Goal: Information Seeking & Learning: Find specific fact

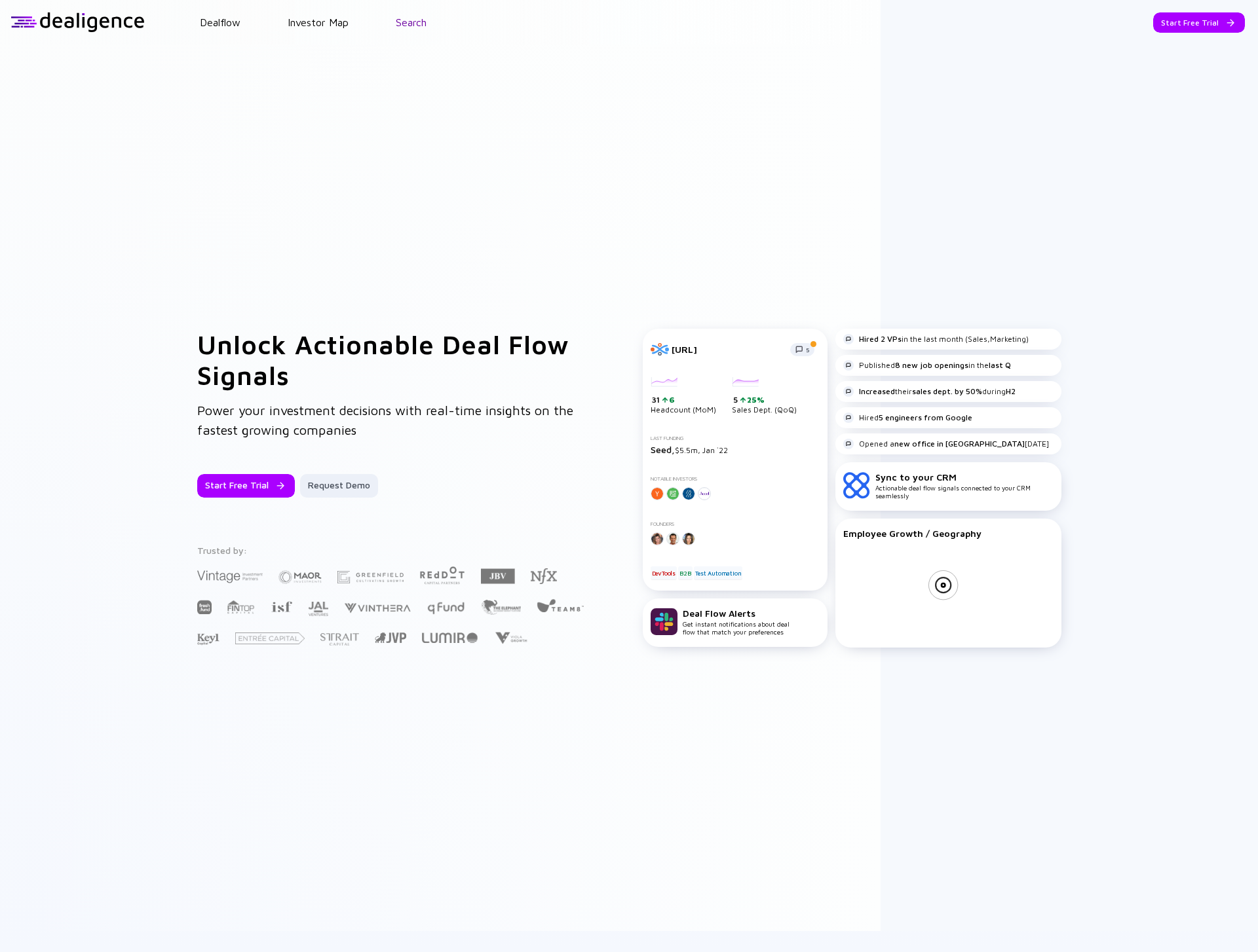
click at [404, 19] on link "Search" at bounding box center [411, 23] width 30 height 12
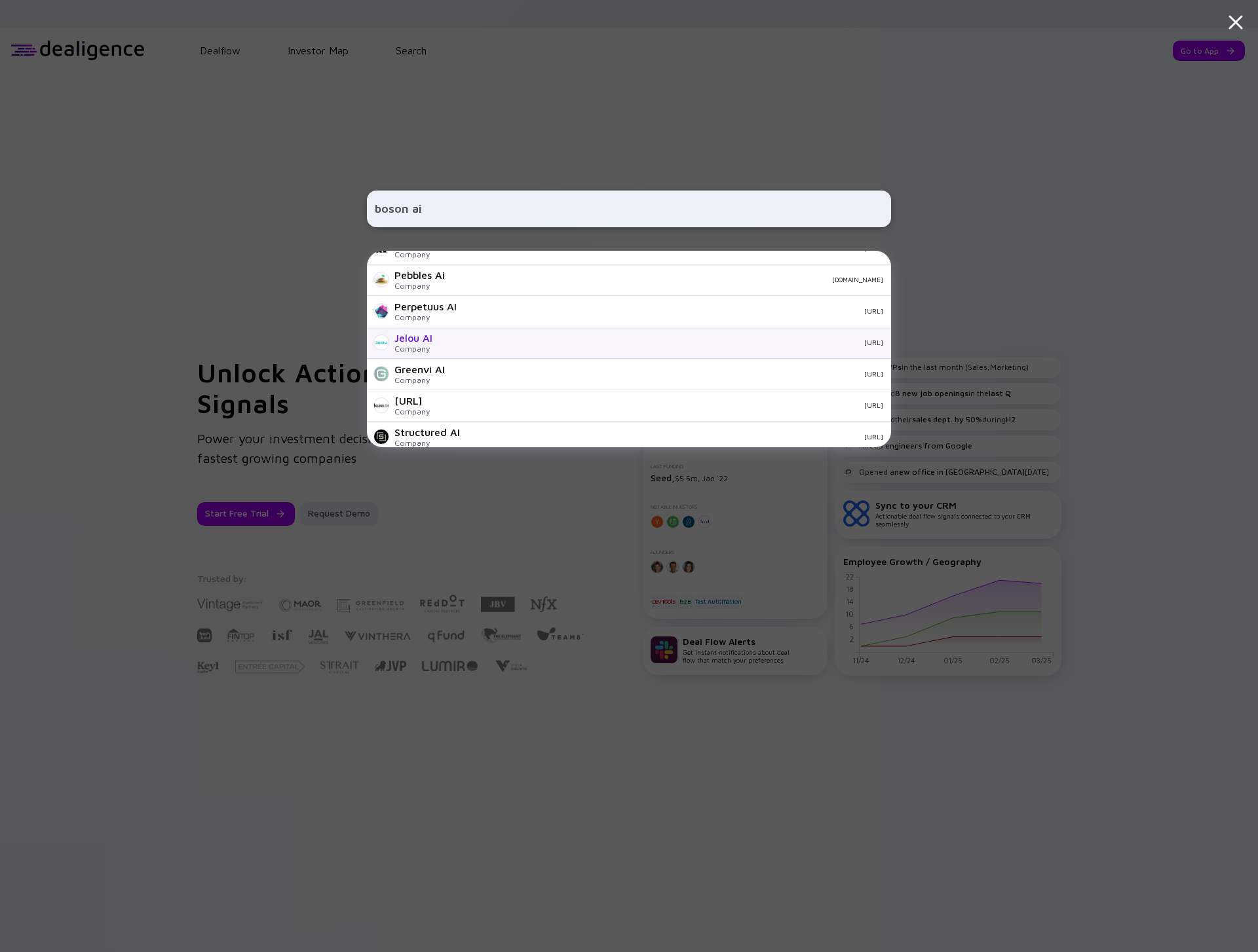
scroll to position [460, 0]
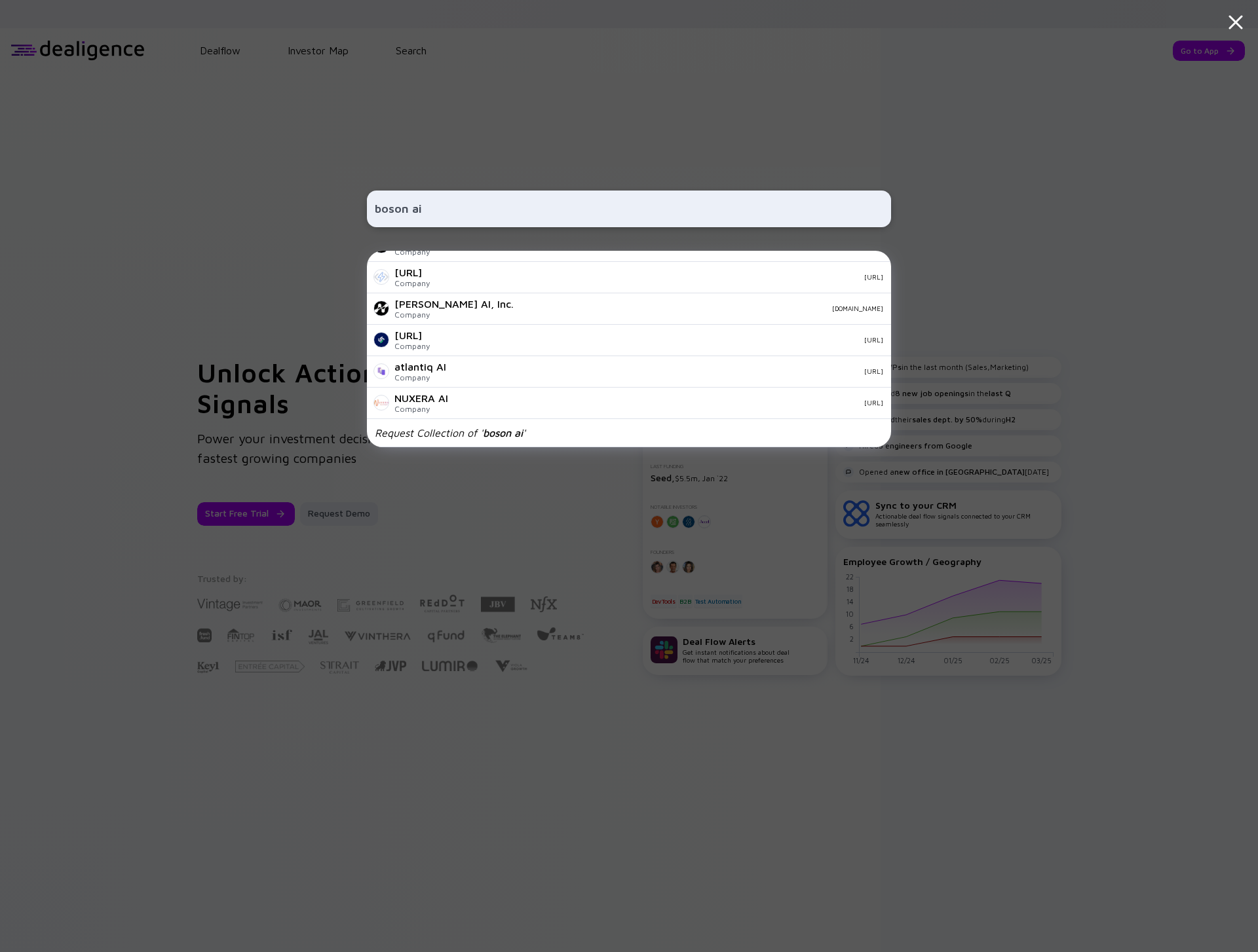
type input "boson ai"
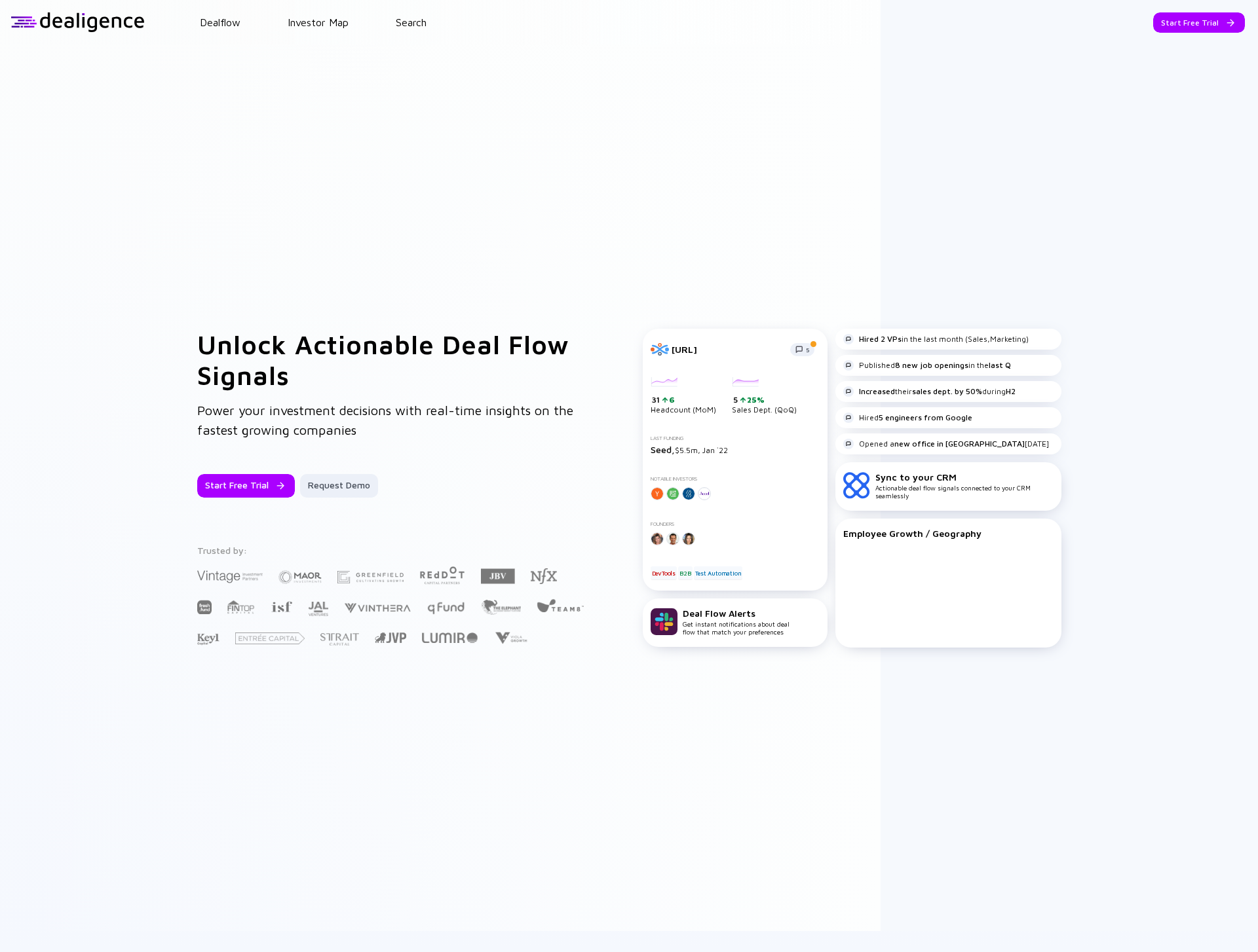
click at [406, 10] on header "Dealflow Investor Map Search Start Free Trial Dealflow Investor Map Start Free …" at bounding box center [629, 22] width 1258 height 44
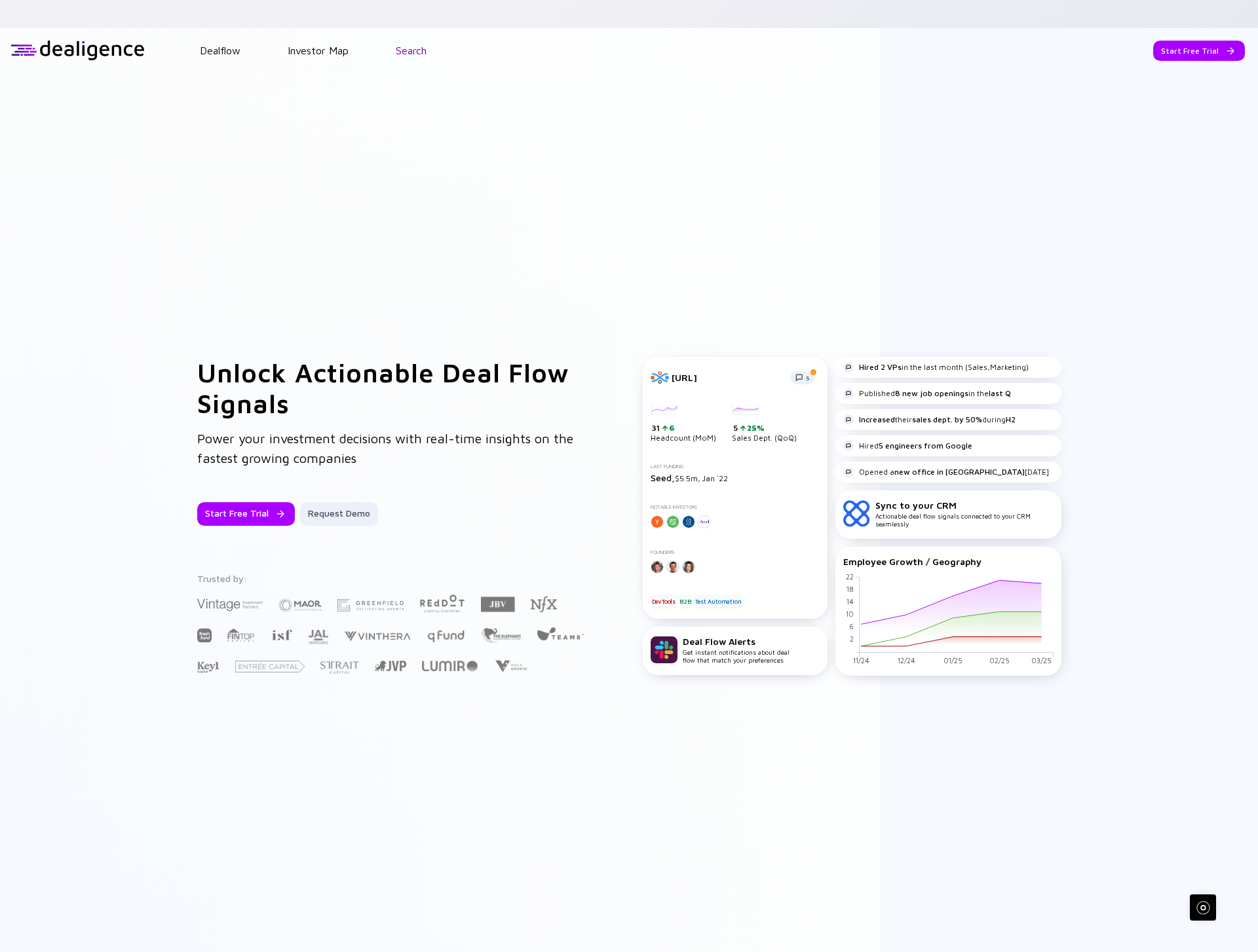
click at [409, 44] on link "Search" at bounding box center [411, 50] width 30 height 12
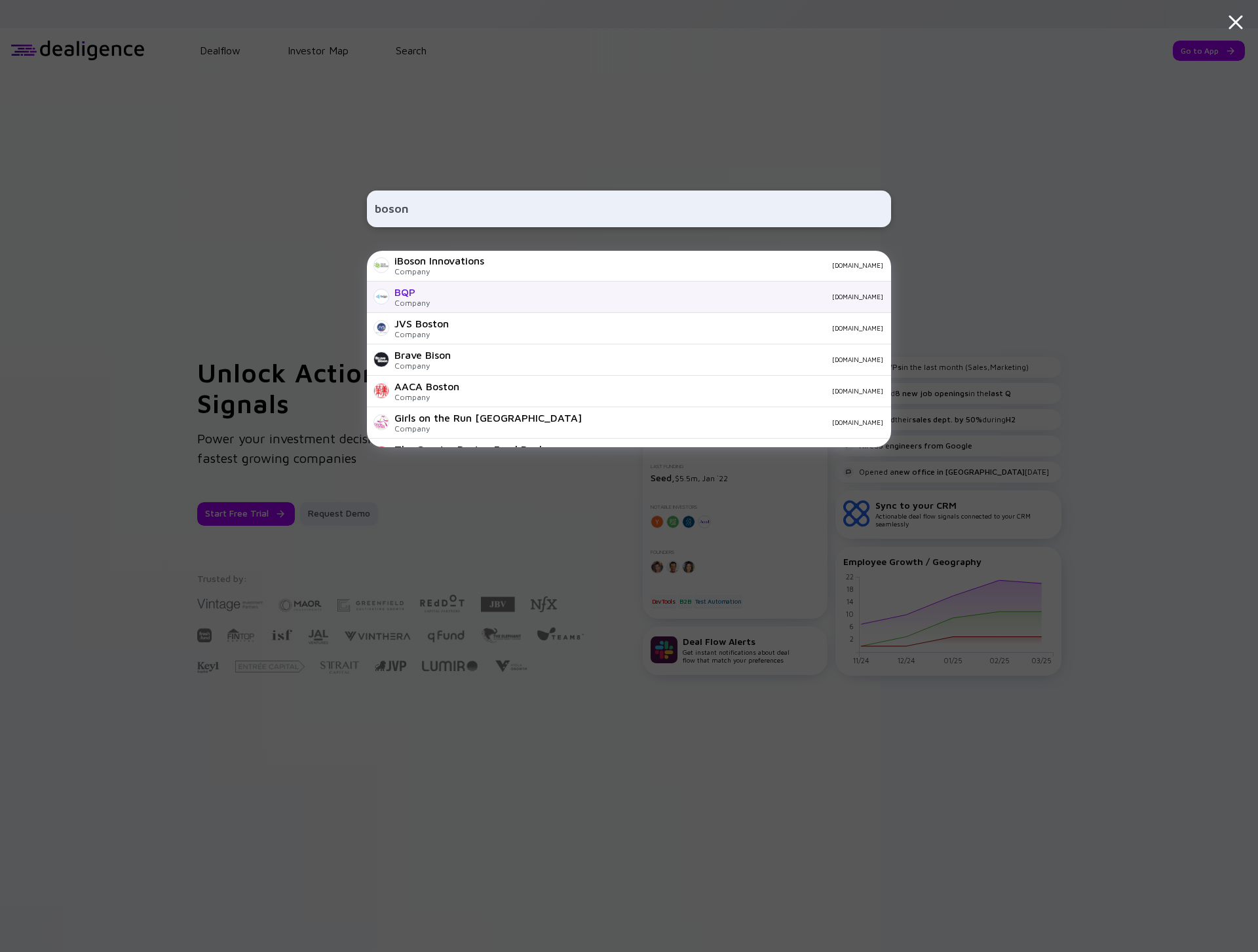
scroll to position [450, 0]
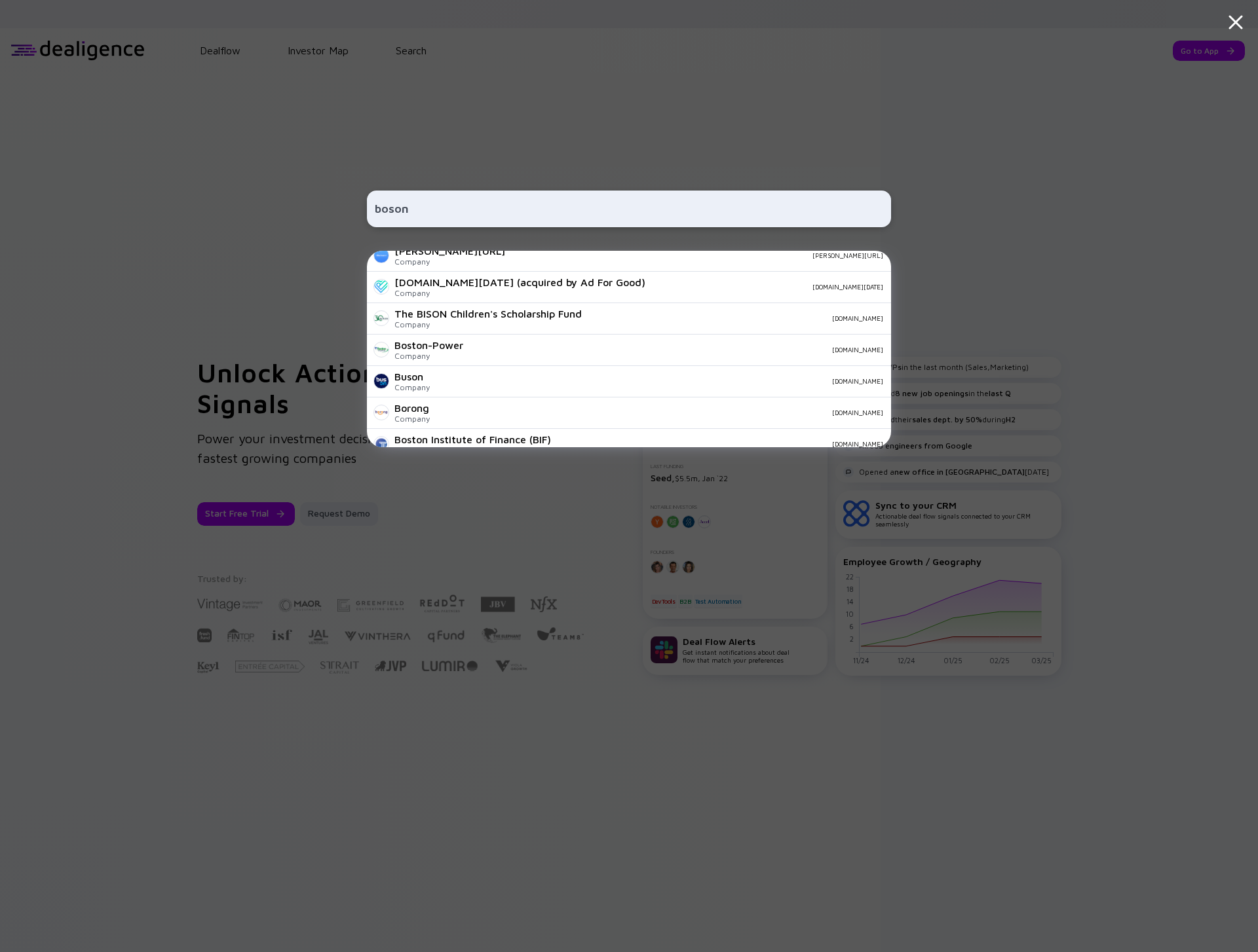
type input "boson"
